Goal: Task Accomplishment & Management: Manage account settings

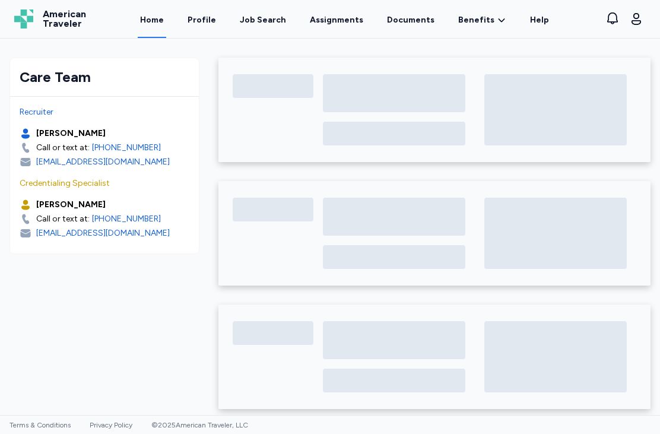
click at [340, 23] on link "Assignments" at bounding box center [337, 19] width 58 height 38
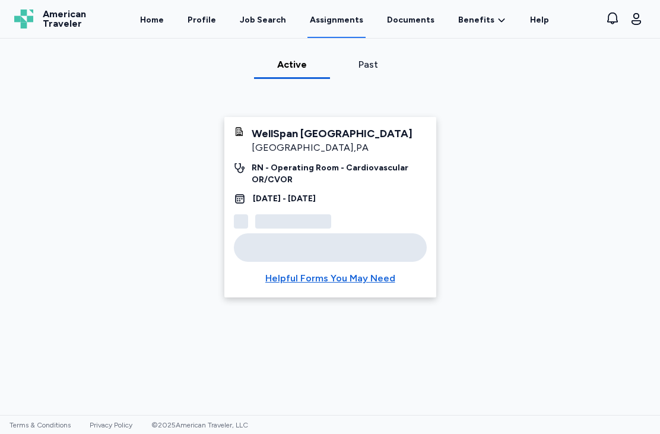
click at [410, 17] on link "Documents" at bounding box center [411, 19] width 52 height 38
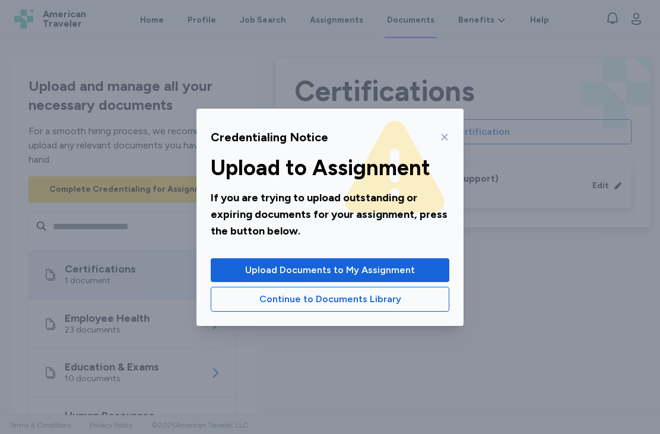
click at [360, 271] on span "Upload Documents to My Assignment" at bounding box center [330, 270] width 170 height 14
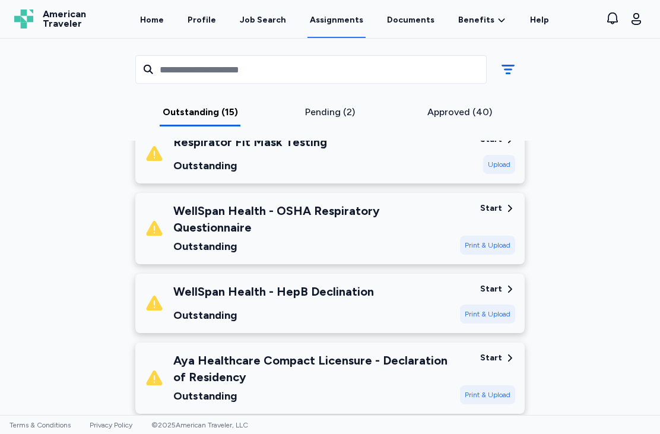
scroll to position [762, 0]
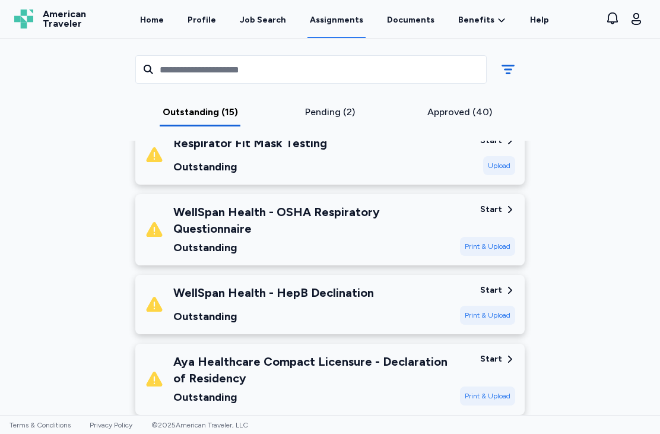
click at [412, 294] on div "WellSpan Health - HepB Declination Outstanding" at bounding box center [298, 304] width 306 height 40
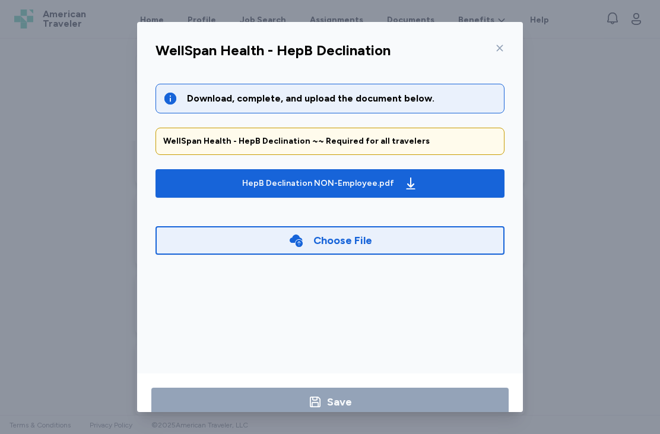
click at [404, 176] on icon "button" at bounding box center [411, 183] width 14 height 14
click at [501, 43] on icon at bounding box center [499, 47] width 9 height 9
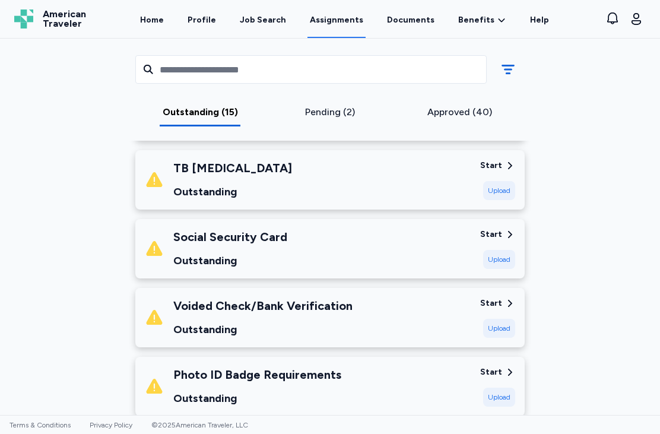
scroll to position [460, 0]
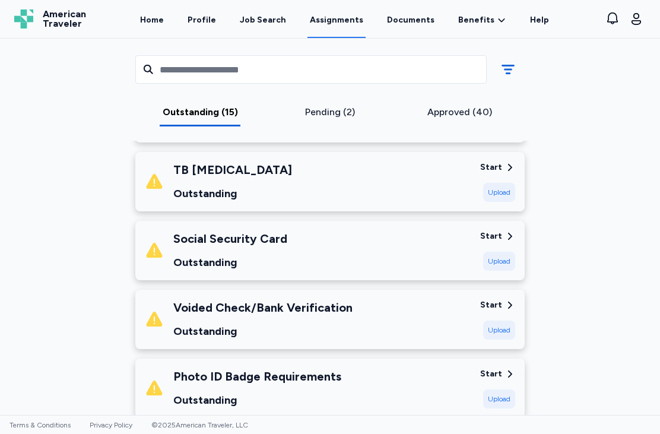
click at [197, 368] on div "Photo ID Badge Requirements" at bounding box center [257, 376] width 168 height 17
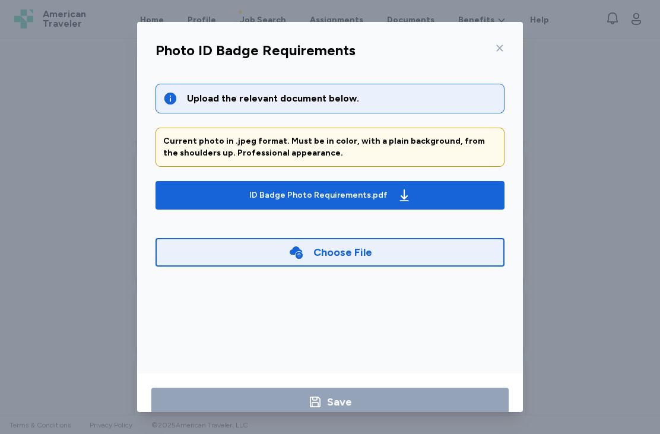
click at [178, 192] on span "ID Badge Photo Requirements.pdf" at bounding box center [330, 195] width 330 height 19
click at [509, 40] on div "Photo ID Badge Requirements" at bounding box center [330, 54] width 368 height 31
click at [500, 45] on icon at bounding box center [500, 48] width 7 height 7
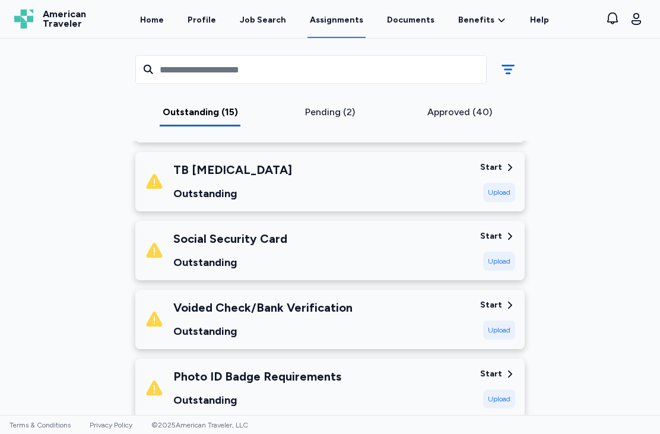
click at [328, 112] on div "Pending (2)" at bounding box center [330, 112] width 121 height 14
